Goal: Task Accomplishment & Management: Use online tool/utility

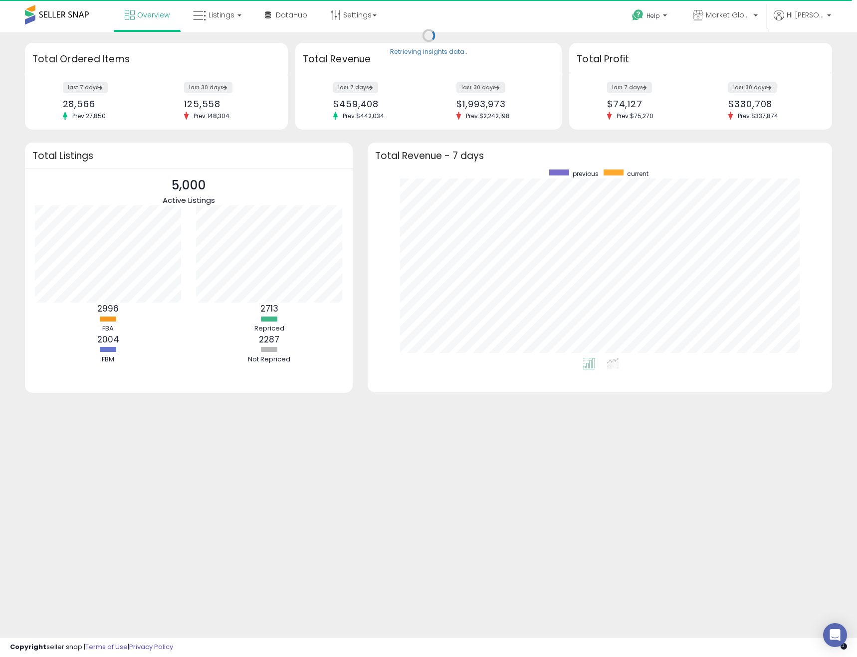
scroll to position [189, 445]
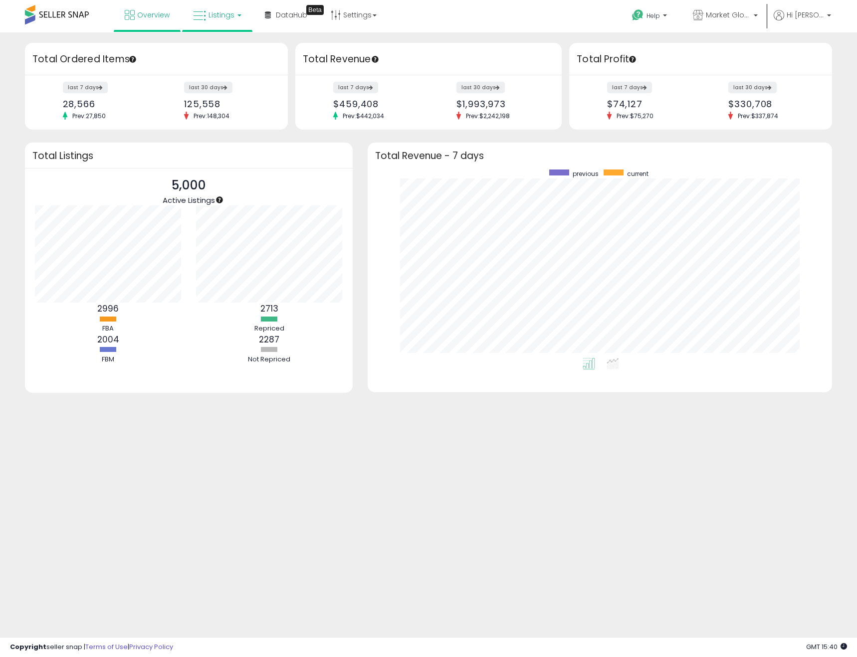
click at [223, 17] on span "Listings" at bounding box center [222, 15] width 26 height 10
click at [217, 49] on icon at bounding box center [224, 49] width 43 height 13
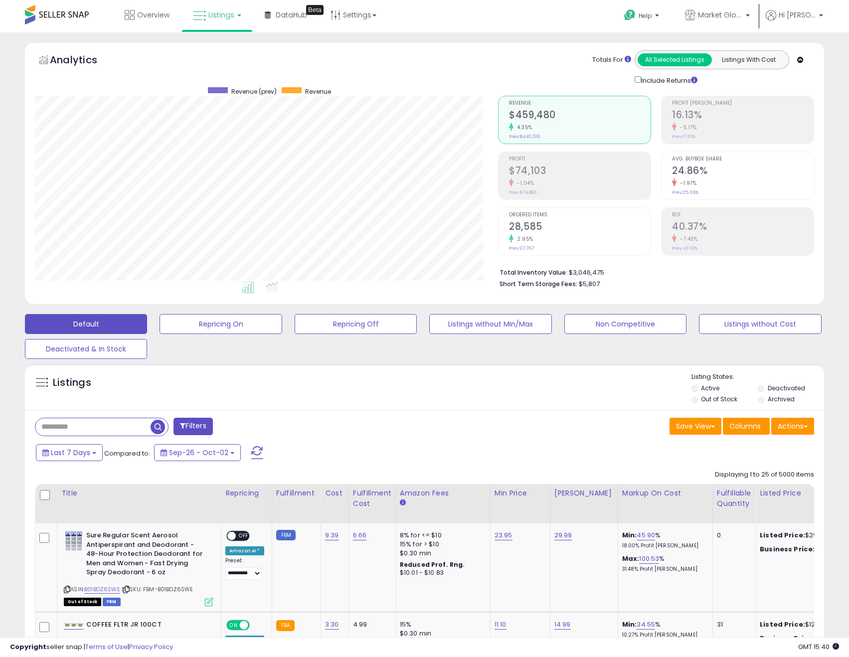
scroll to position [205, 464]
click at [798, 424] on button "Actions" at bounding box center [793, 426] width 43 height 17
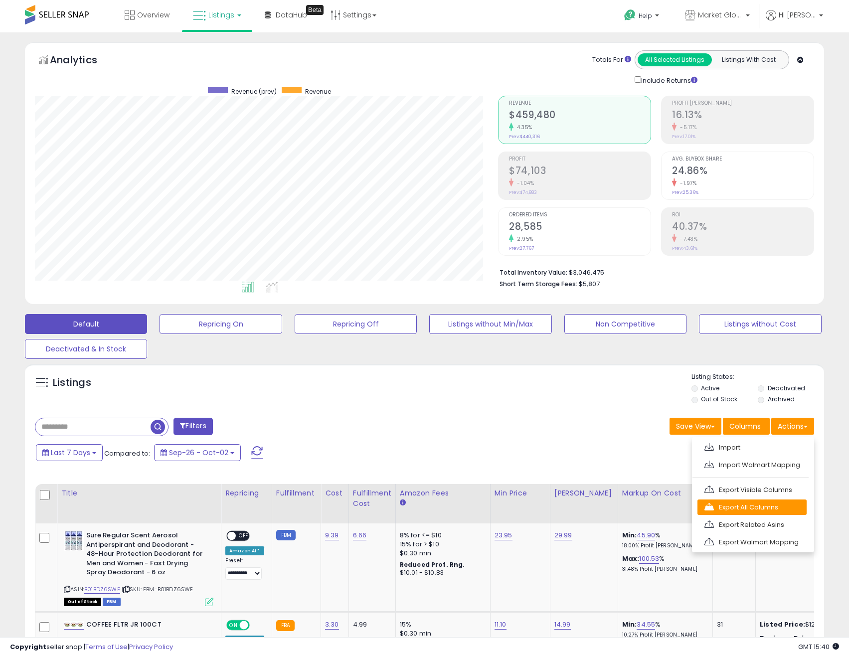
click at [774, 509] on link "Export All Columns" at bounding box center [752, 507] width 109 height 15
